Goal: Register for event/course

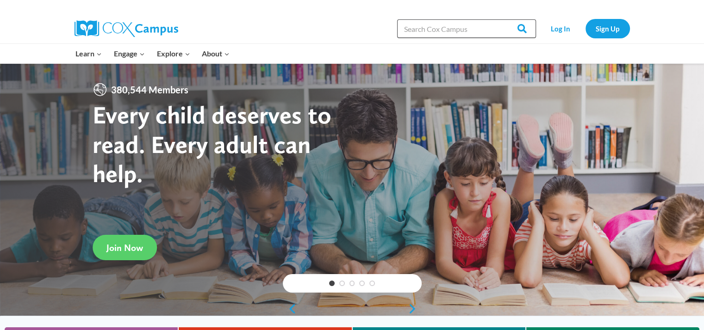
click at [462, 28] on input "Search in [URL][DOMAIN_NAME]" at bounding box center [466, 28] width 139 height 19
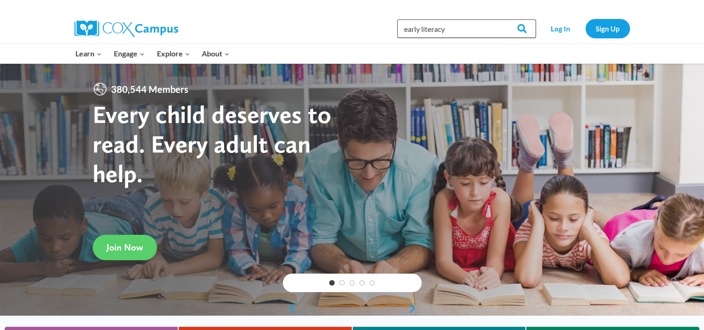
type input "early literacy"
click at [500, 19] on input "Search" at bounding box center [518, 28] width 36 height 19
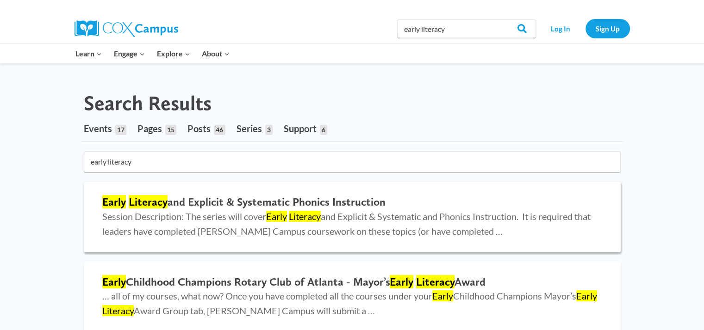
click at [218, 203] on h2 "Early Literacy and Explicit & Systematic Phonics Instruction" at bounding box center [352, 202] width 500 height 13
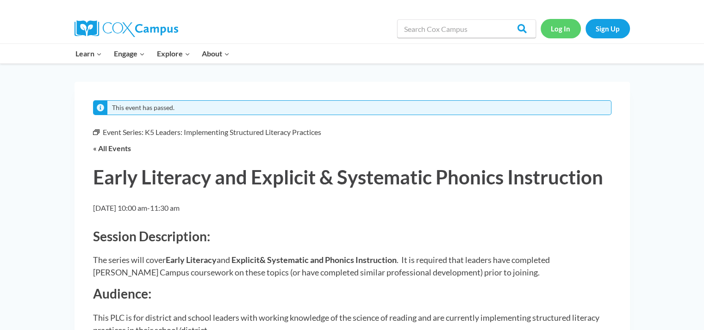
click at [562, 31] on link "Log In" at bounding box center [560, 28] width 40 height 19
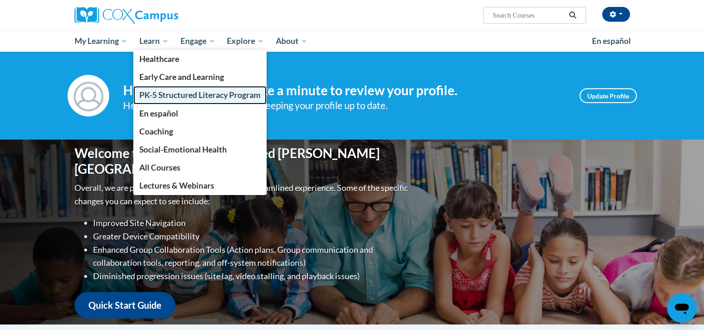
click at [167, 91] on span "PK-5 Structured Literacy Program" at bounding box center [199, 95] width 121 height 10
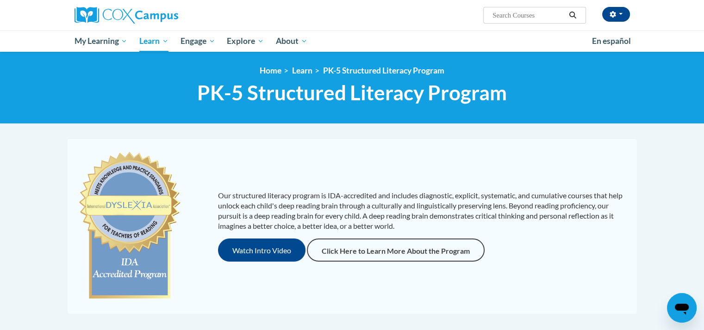
click at [520, 20] on input "Search..." at bounding box center [528, 15] width 74 height 11
click at [516, 18] on input "Search..." at bounding box center [528, 15] width 74 height 11
type input "early literacy"
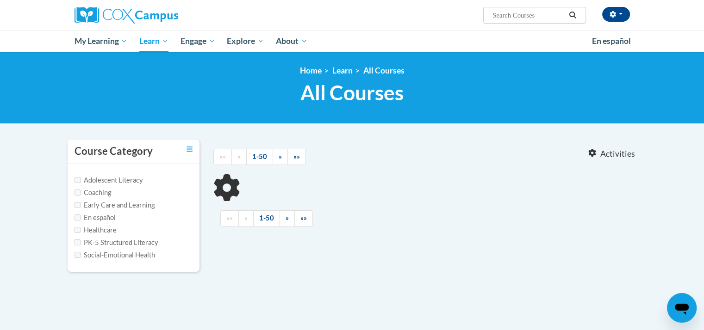
type input "early literacy"
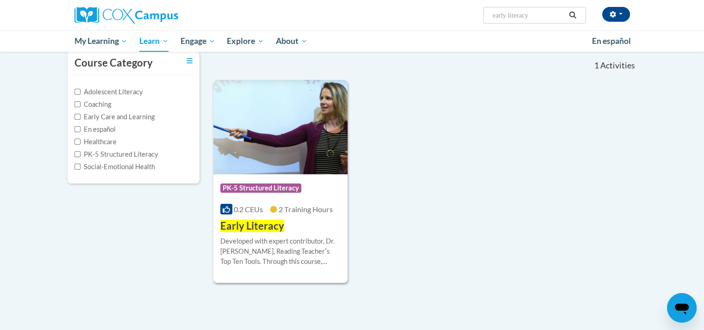
scroll to position [90, 0]
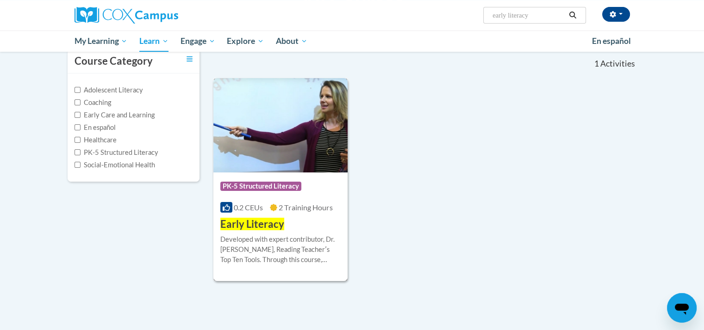
click at [269, 223] on span "Early Literacy" at bounding box center [252, 224] width 64 height 12
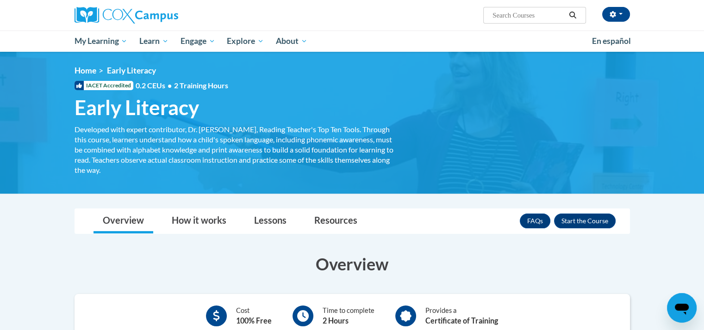
drag, startPoint x: 159, startPoint y: 137, endPoint x: 161, endPoint y: 151, distance: 14.2
click at [161, 146] on div "Developed with expert contributor, [PERSON_NAME], Reading Teacher's Top Ten Too…" at bounding box center [233, 149] width 319 height 51
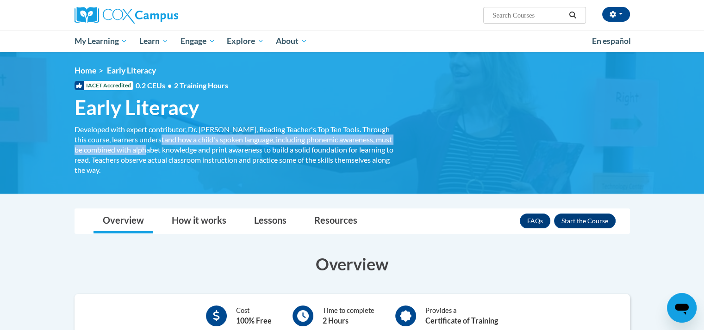
click at [243, 162] on div "Developed with expert contributor, Dr. Deborah Glaser, Reading Teacher's Top Te…" at bounding box center [233, 149] width 319 height 51
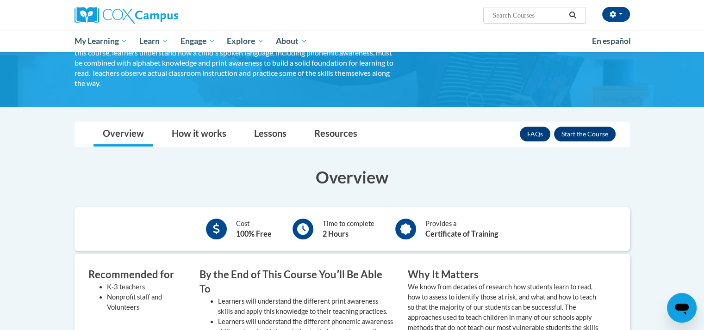
scroll to position [74, 0]
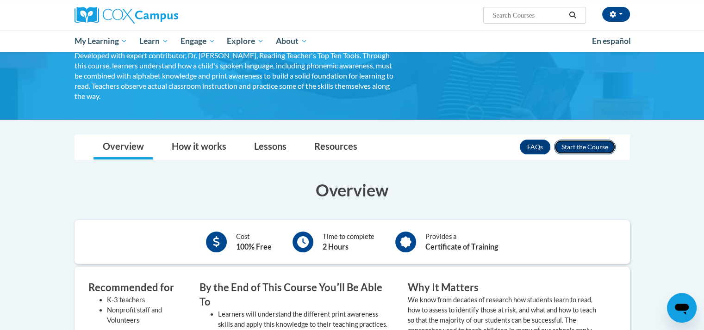
click at [593, 144] on button "Enroll" at bounding box center [585, 147] width 62 height 15
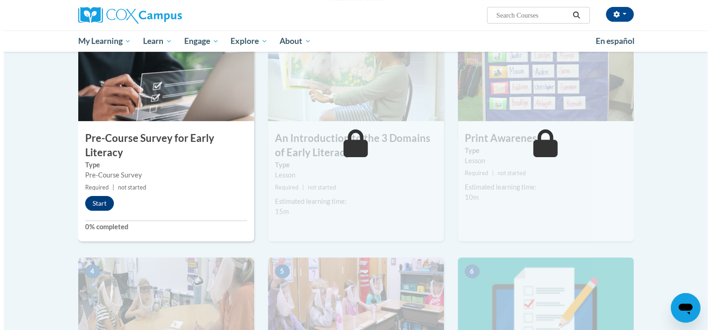
scroll to position [214, 0]
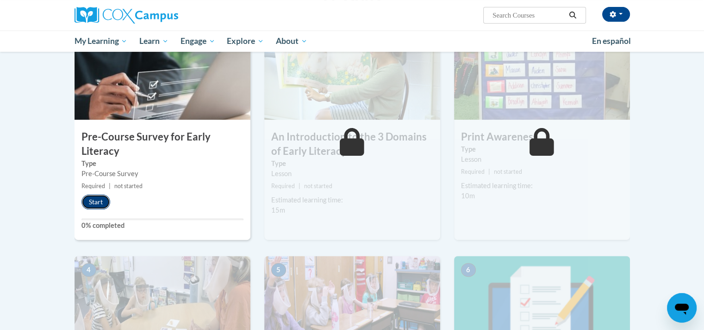
click at [97, 200] on button "Start" at bounding box center [95, 202] width 29 height 15
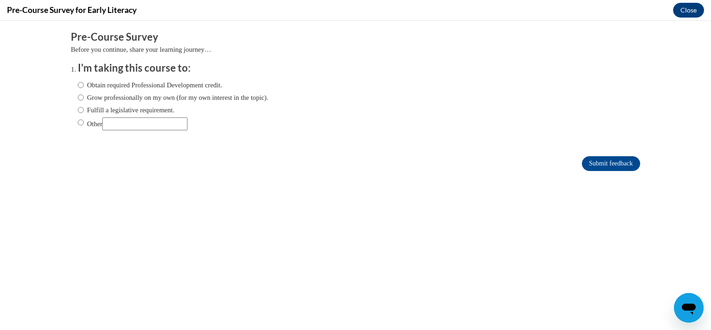
scroll to position [0, 0]
click at [78, 111] on input "Fulfill a legislative requirement." at bounding box center [81, 110] width 6 height 10
radio input "true"
click at [596, 160] on input "Submit feedback" at bounding box center [611, 163] width 58 height 15
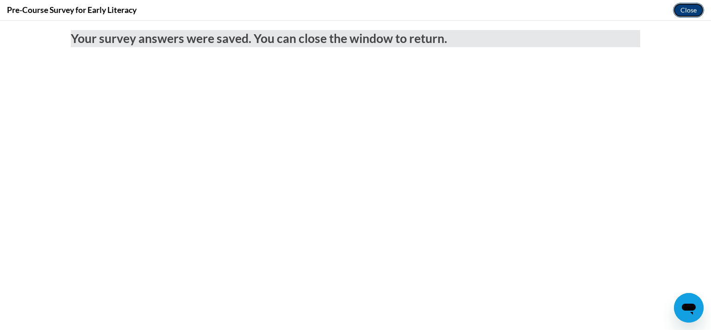
click at [692, 6] on button "Close" at bounding box center [688, 10] width 31 height 15
